Goal: Browse casually

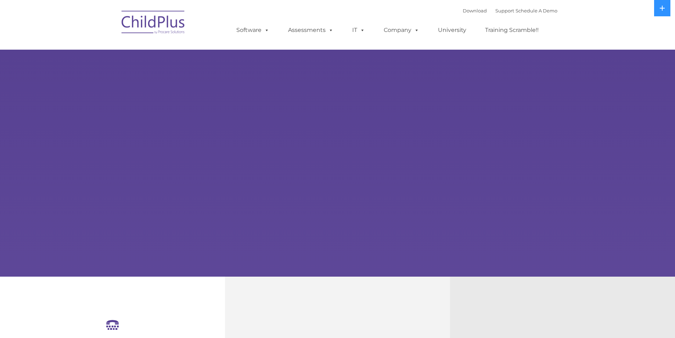
select select "MEDIUM"
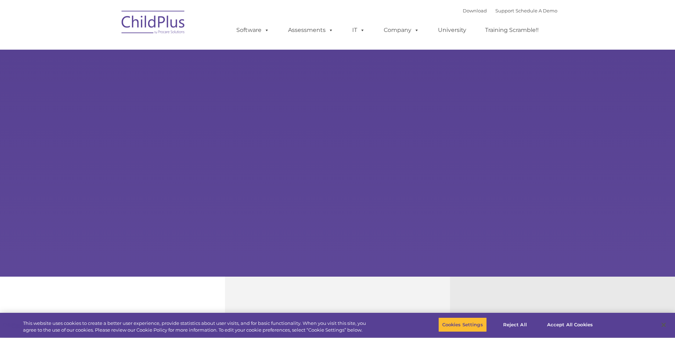
type input ""
select select "MEDIUM"
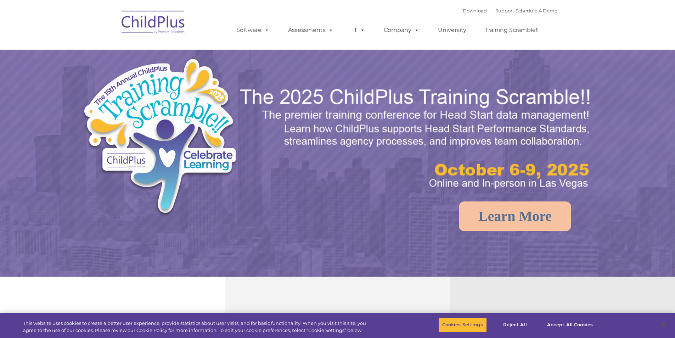
select select "MEDIUM"
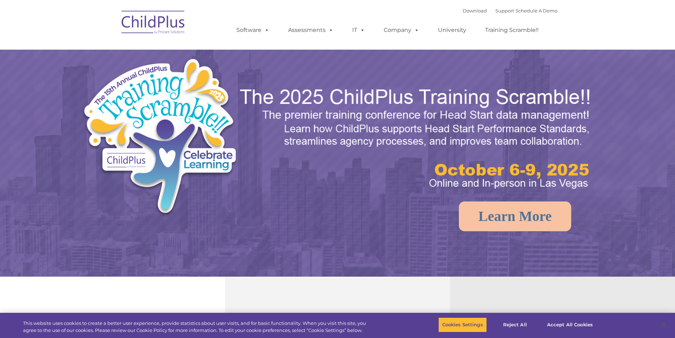
select select "MEDIUM"
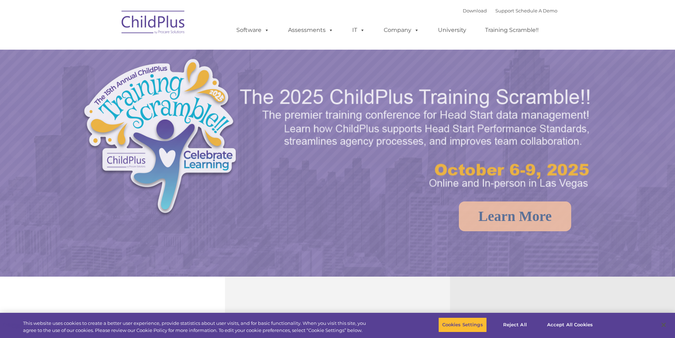
select select "MEDIUM"
